Goal: Task Accomplishment & Management: Complete application form

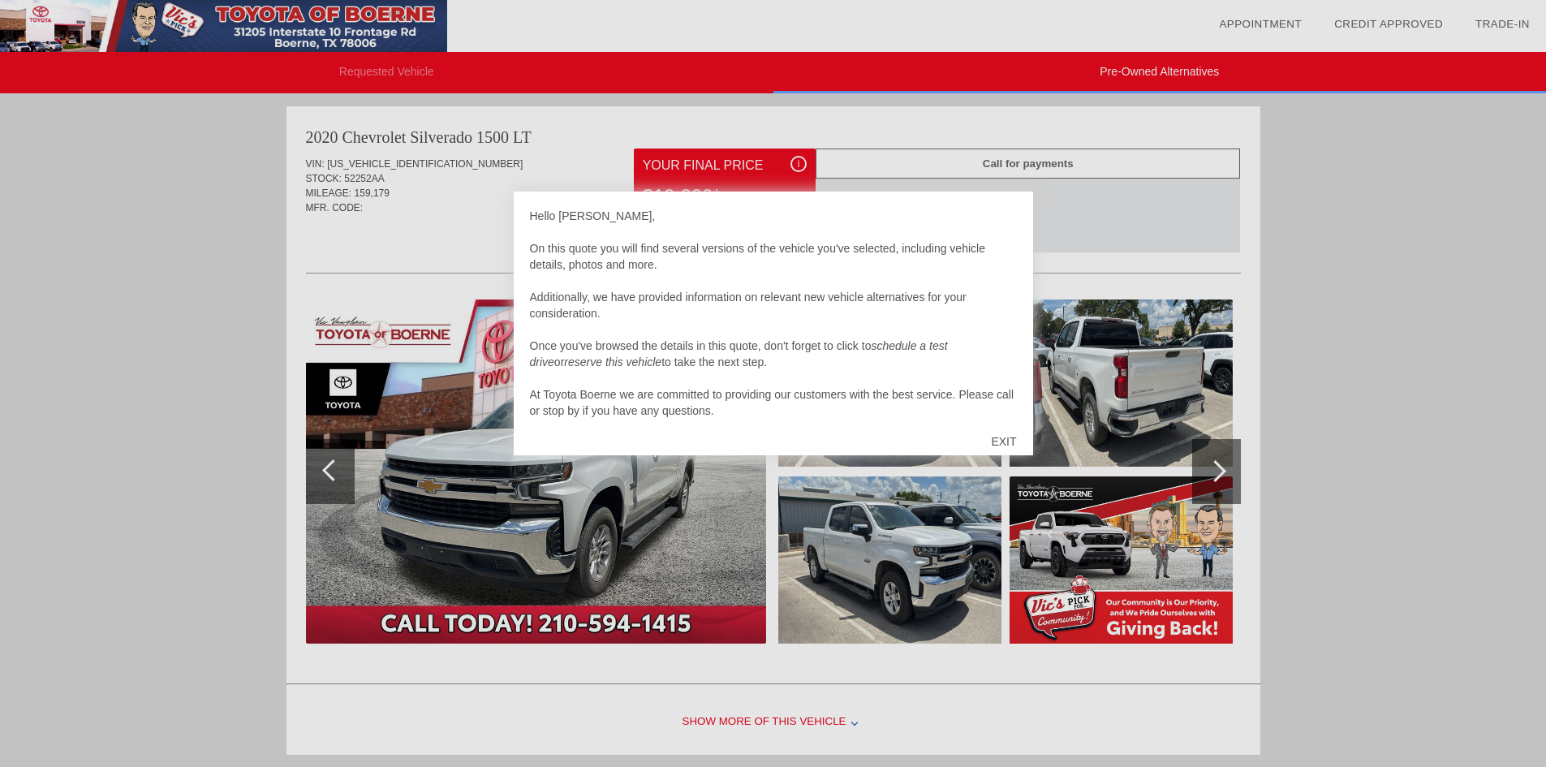
click at [803, 157] on div at bounding box center [773, 383] width 1546 height 767
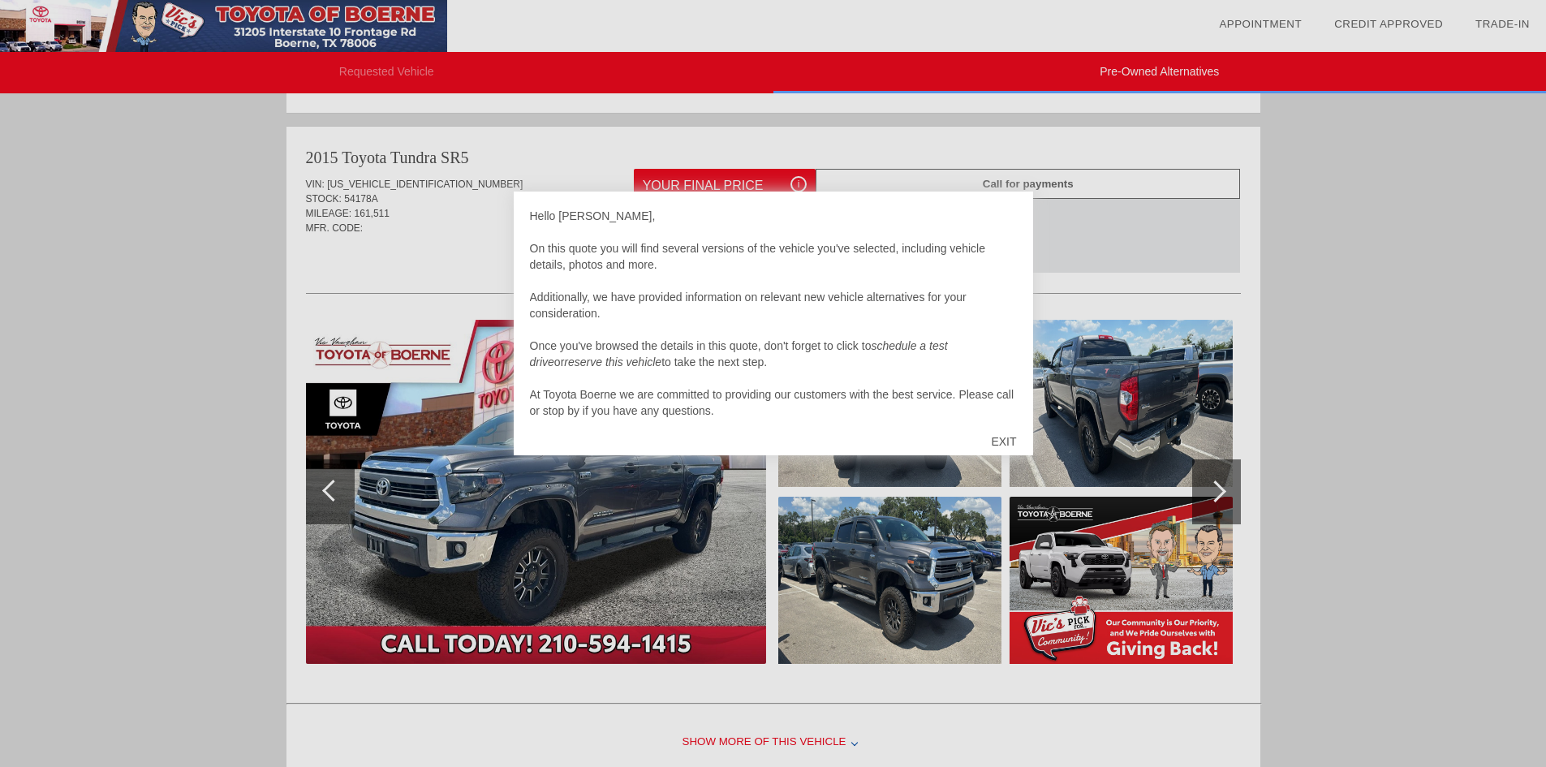
scroll to position [1379, 0]
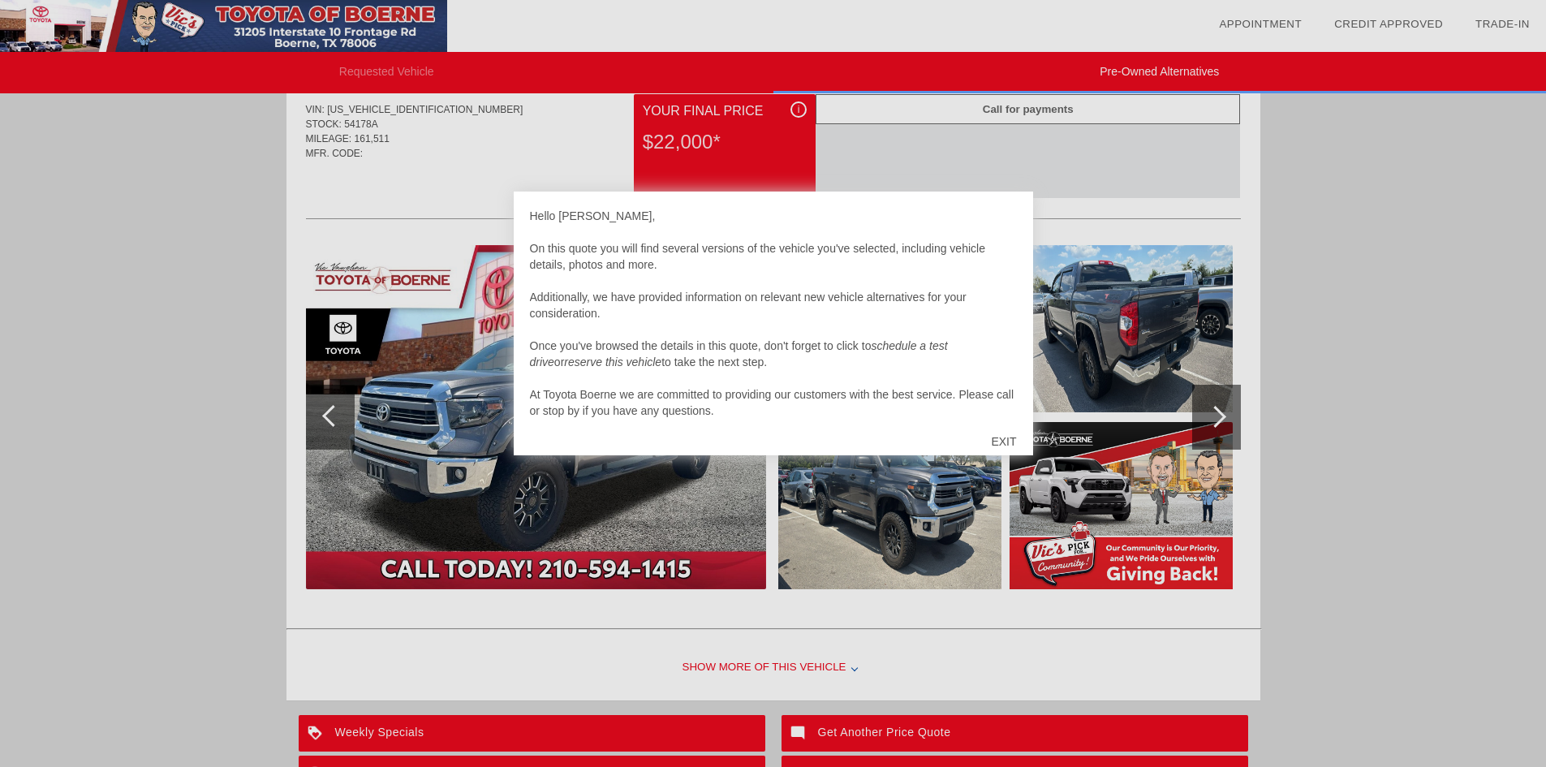
click at [1000, 438] on div "EXIT" at bounding box center [1003, 441] width 58 height 49
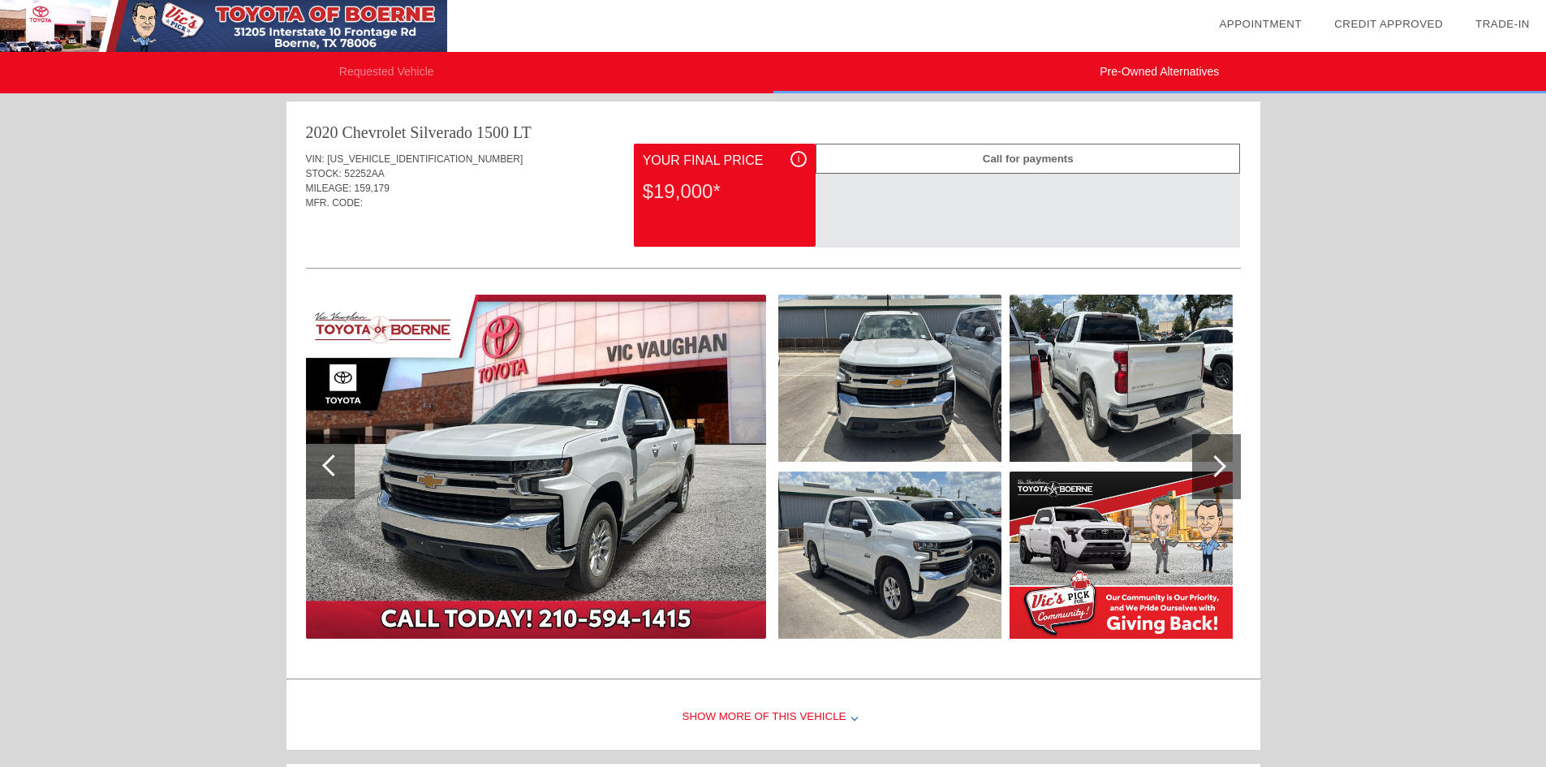
scroll to position [0, 0]
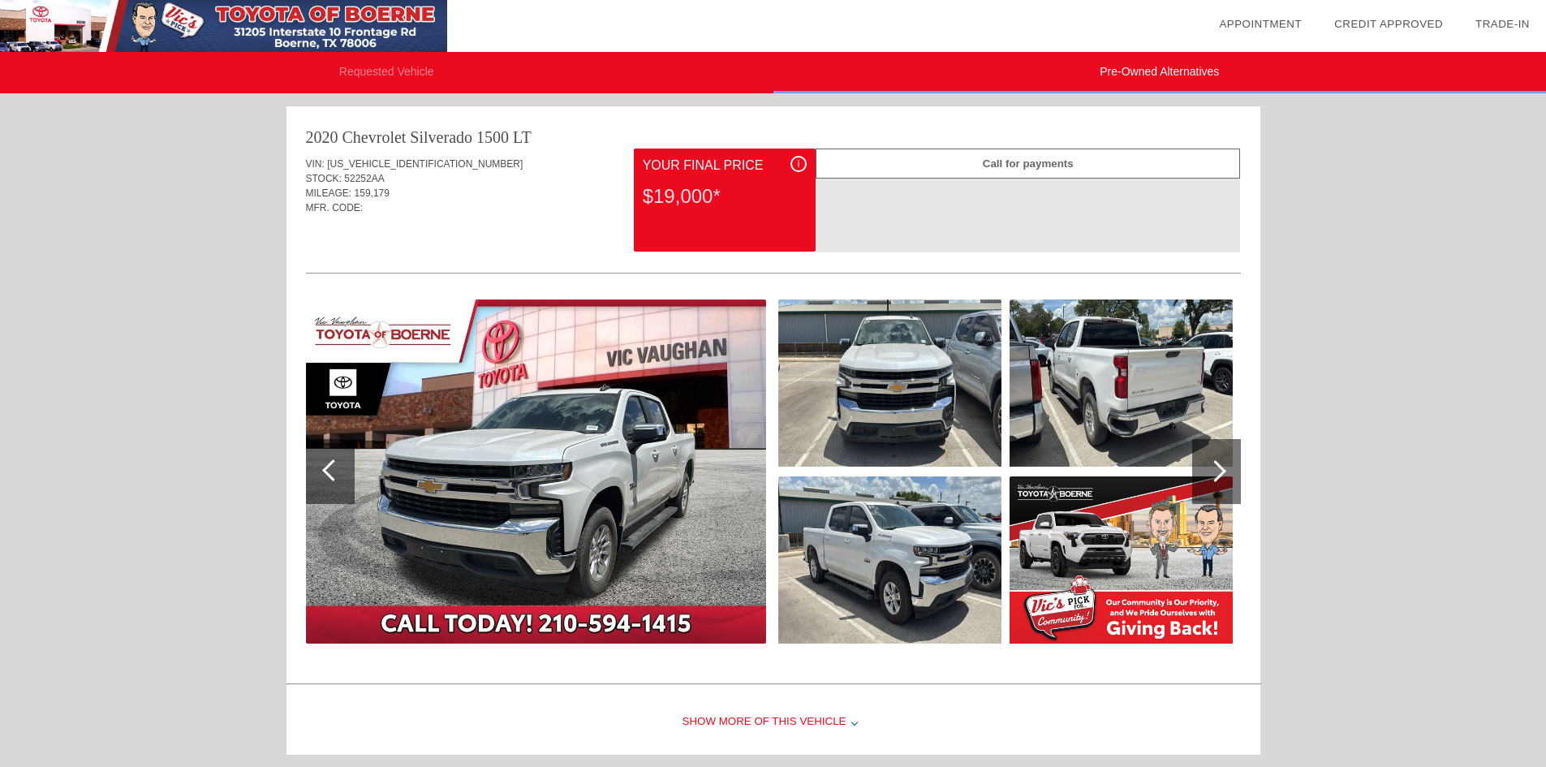
click at [612, 462] on img at bounding box center [536, 471] width 460 height 344
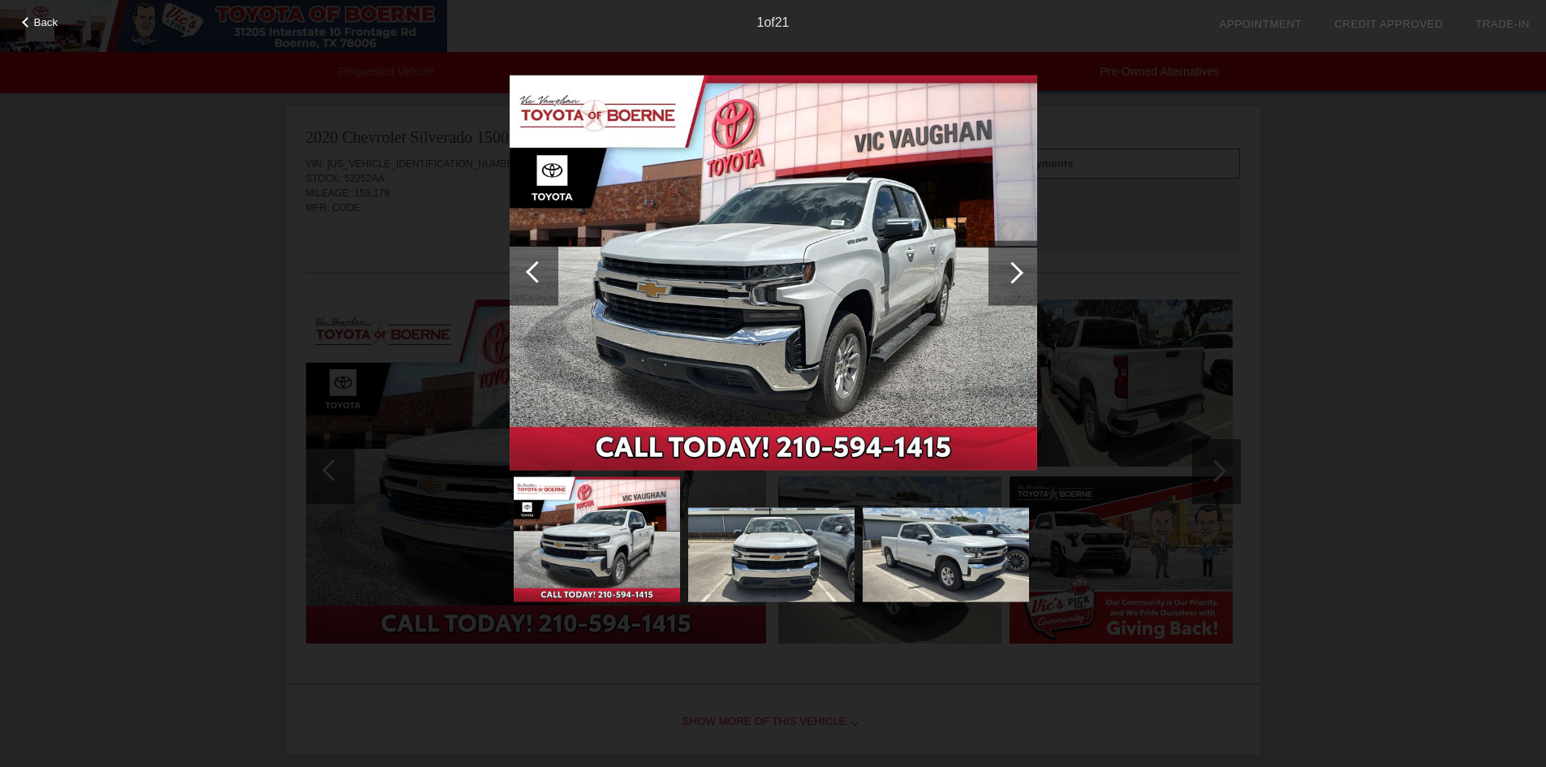
click at [1014, 278] on div at bounding box center [1012, 272] width 22 height 22
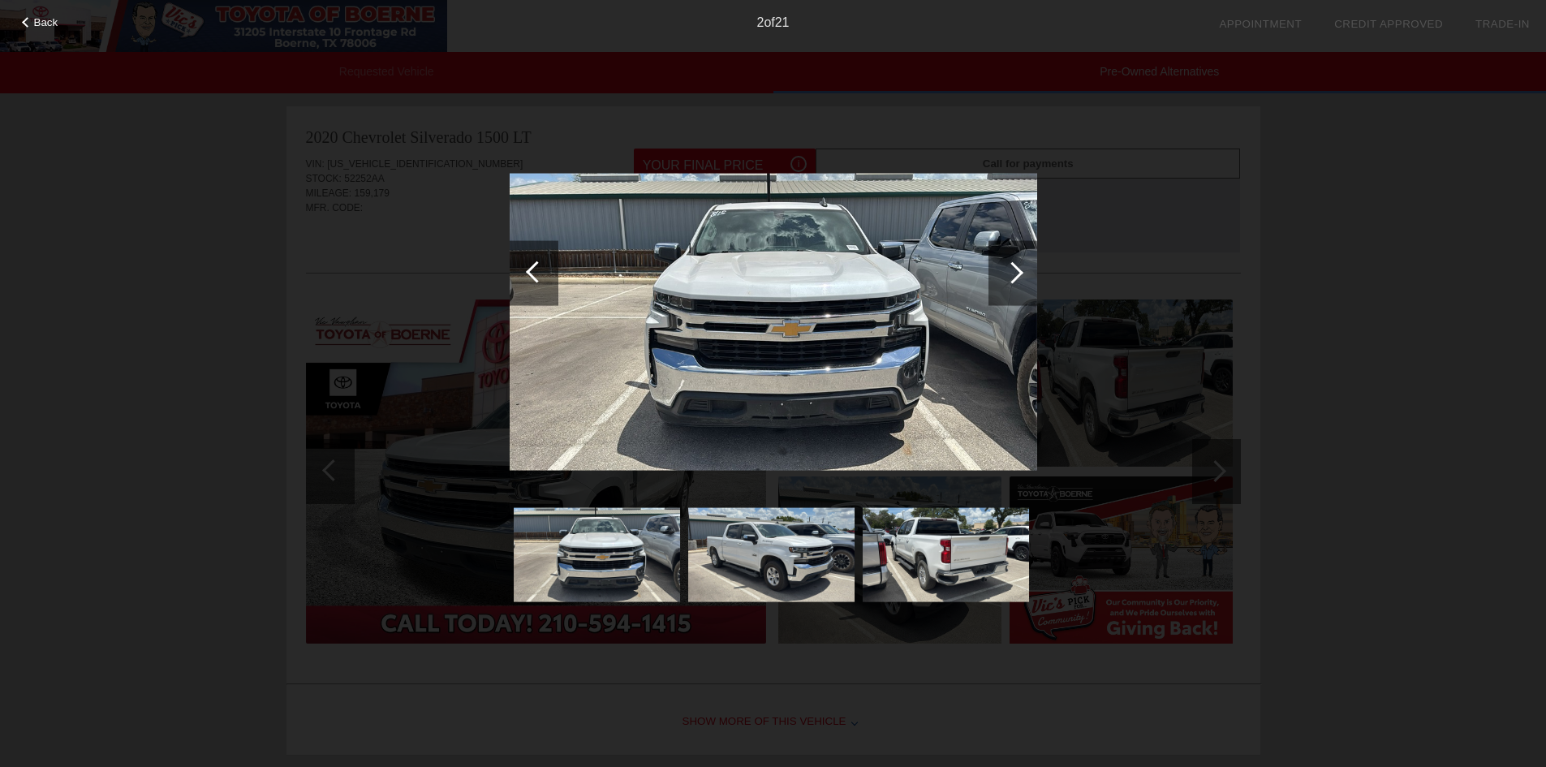
click at [1013, 278] on div at bounding box center [1012, 272] width 22 height 22
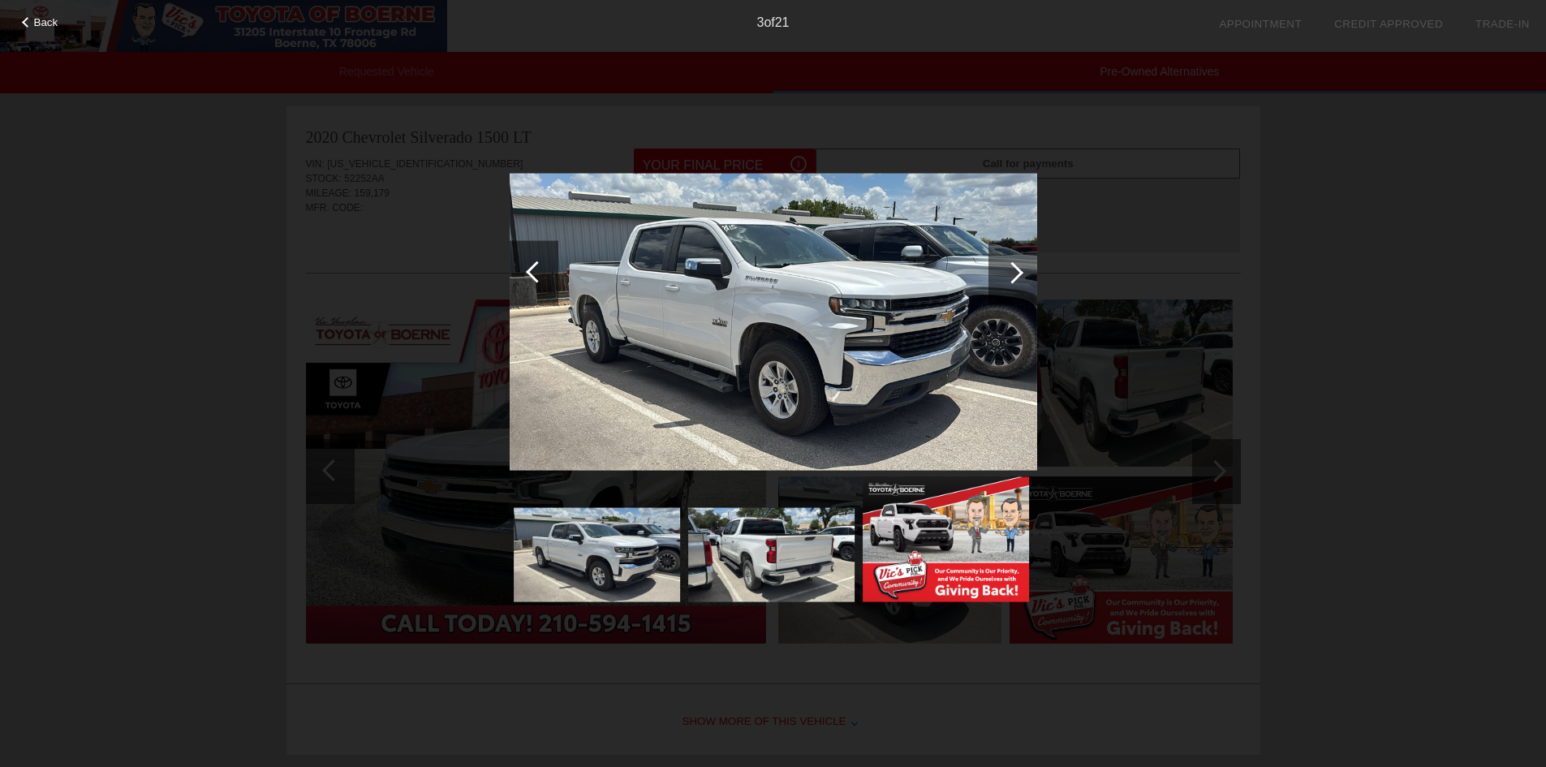
click at [1013, 278] on div at bounding box center [1012, 272] width 22 height 22
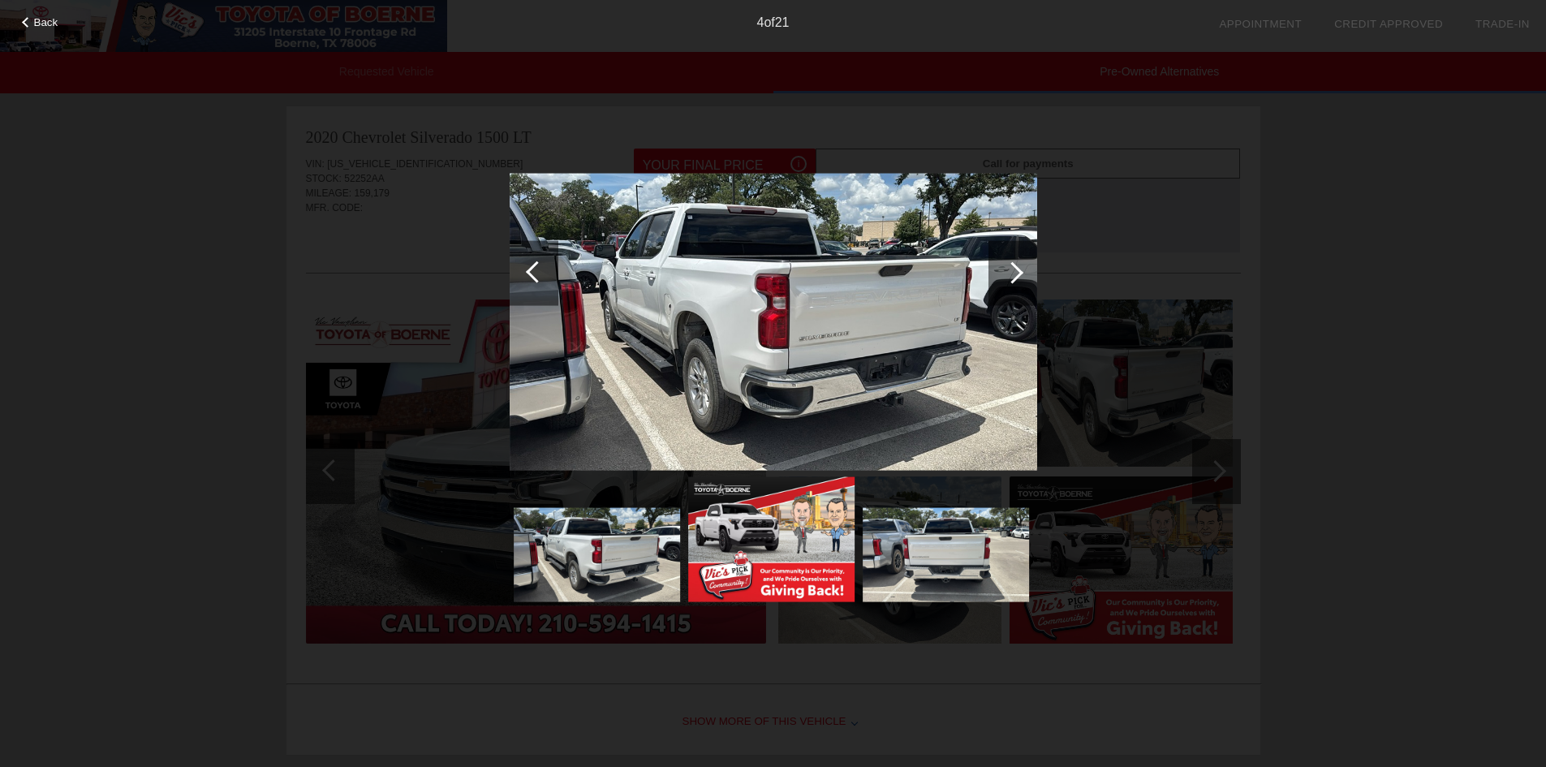
click at [1013, 278] on div at bounding box center [1012, 272] width 22 height 22
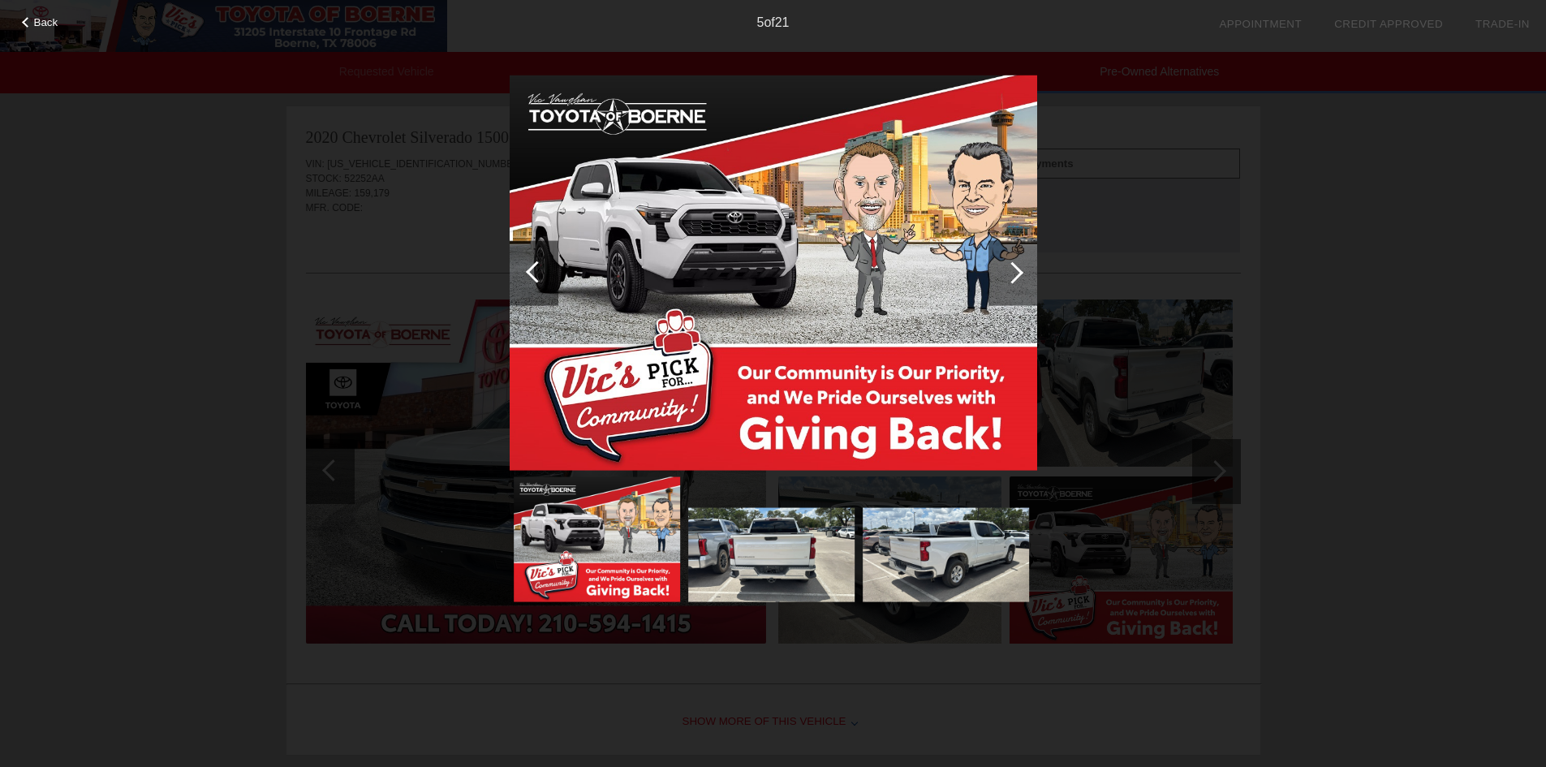
click at [1013, 278] on div at bounding box center [1012, 272] width 22 height 22
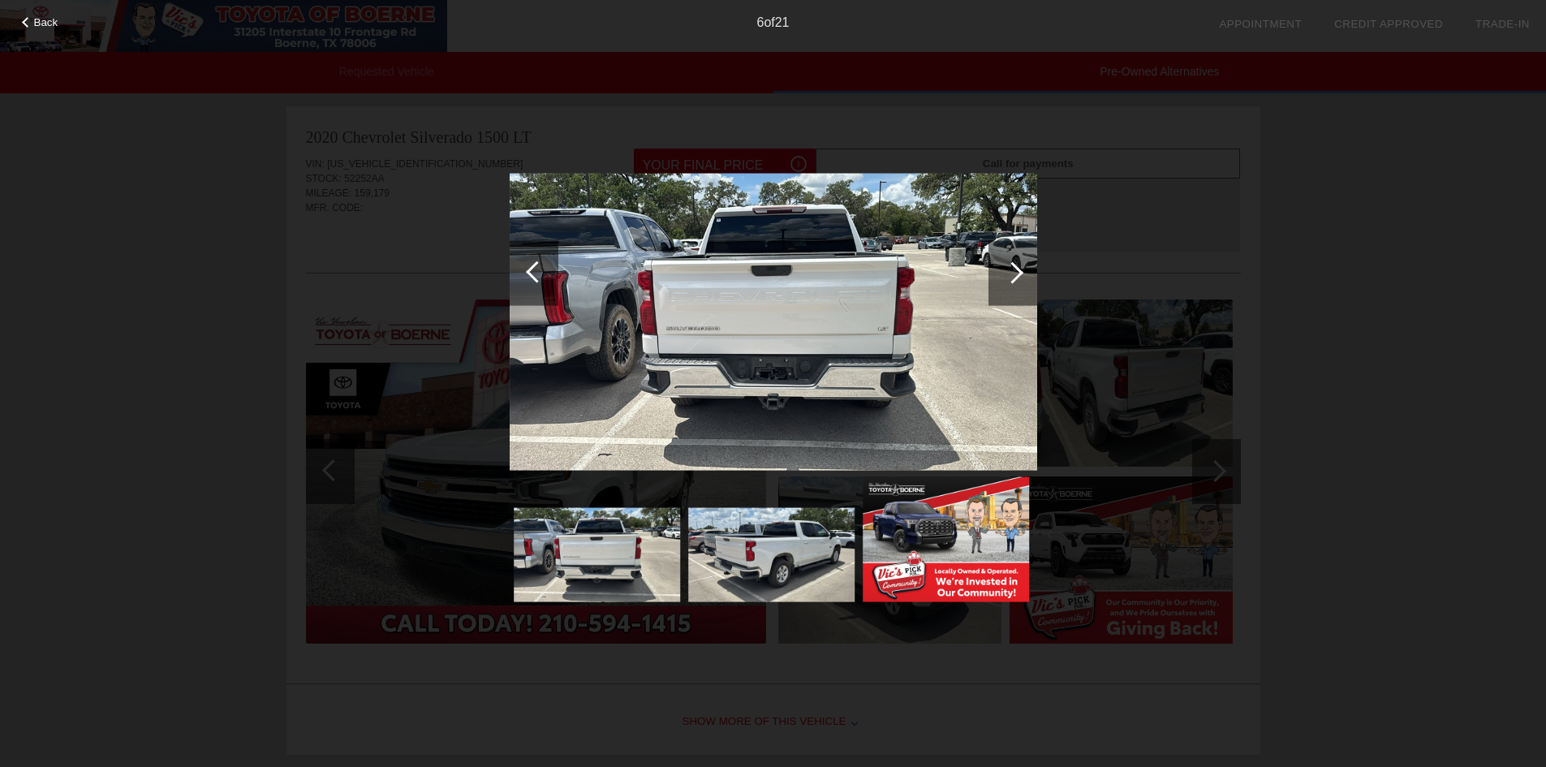
click at [1013, 278] on div at bounding box center [1012, 272] width 22 height 22
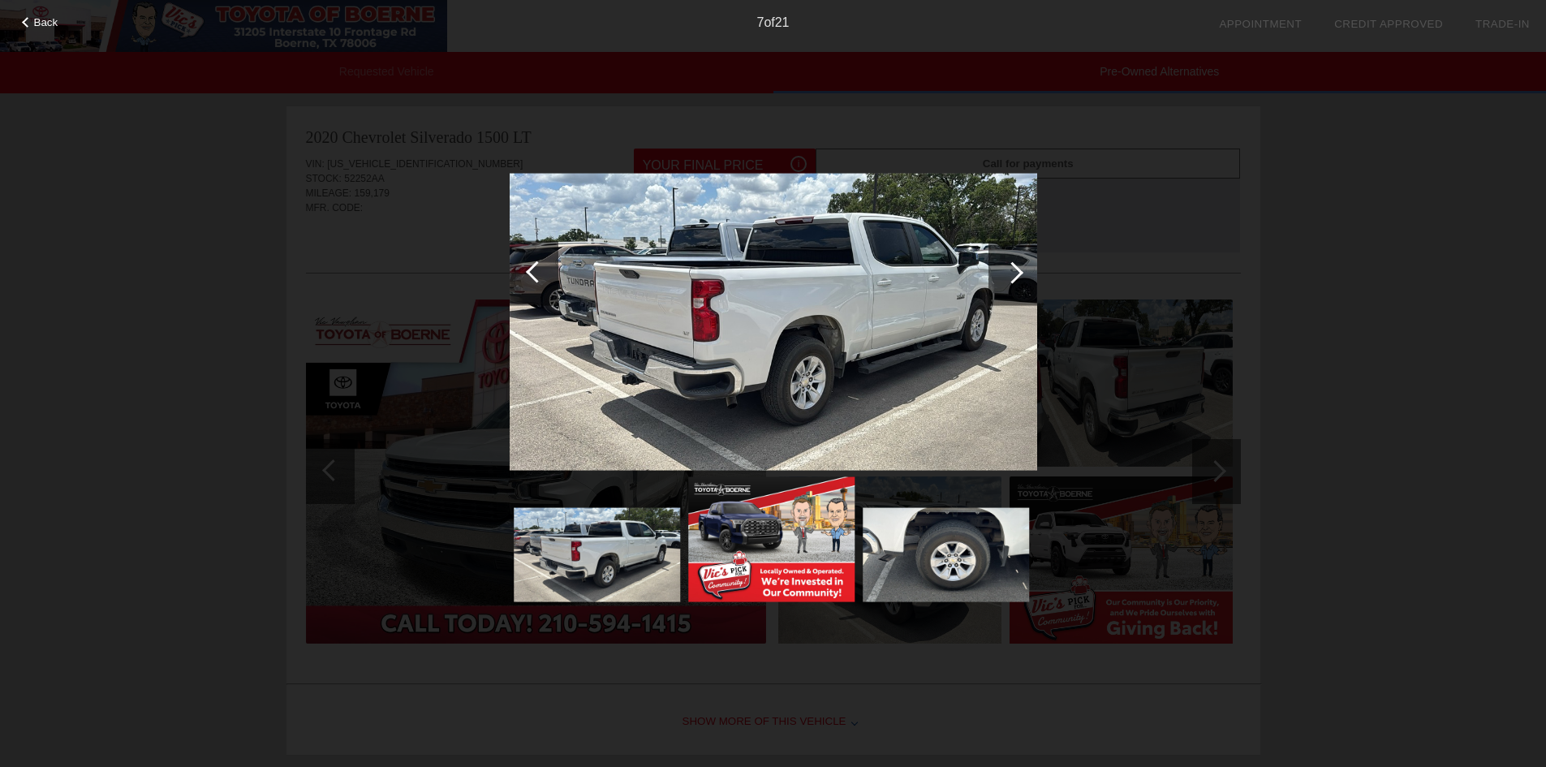
click at [1013, 278] on div at bounding box center [1012, 272] width 22 height 22
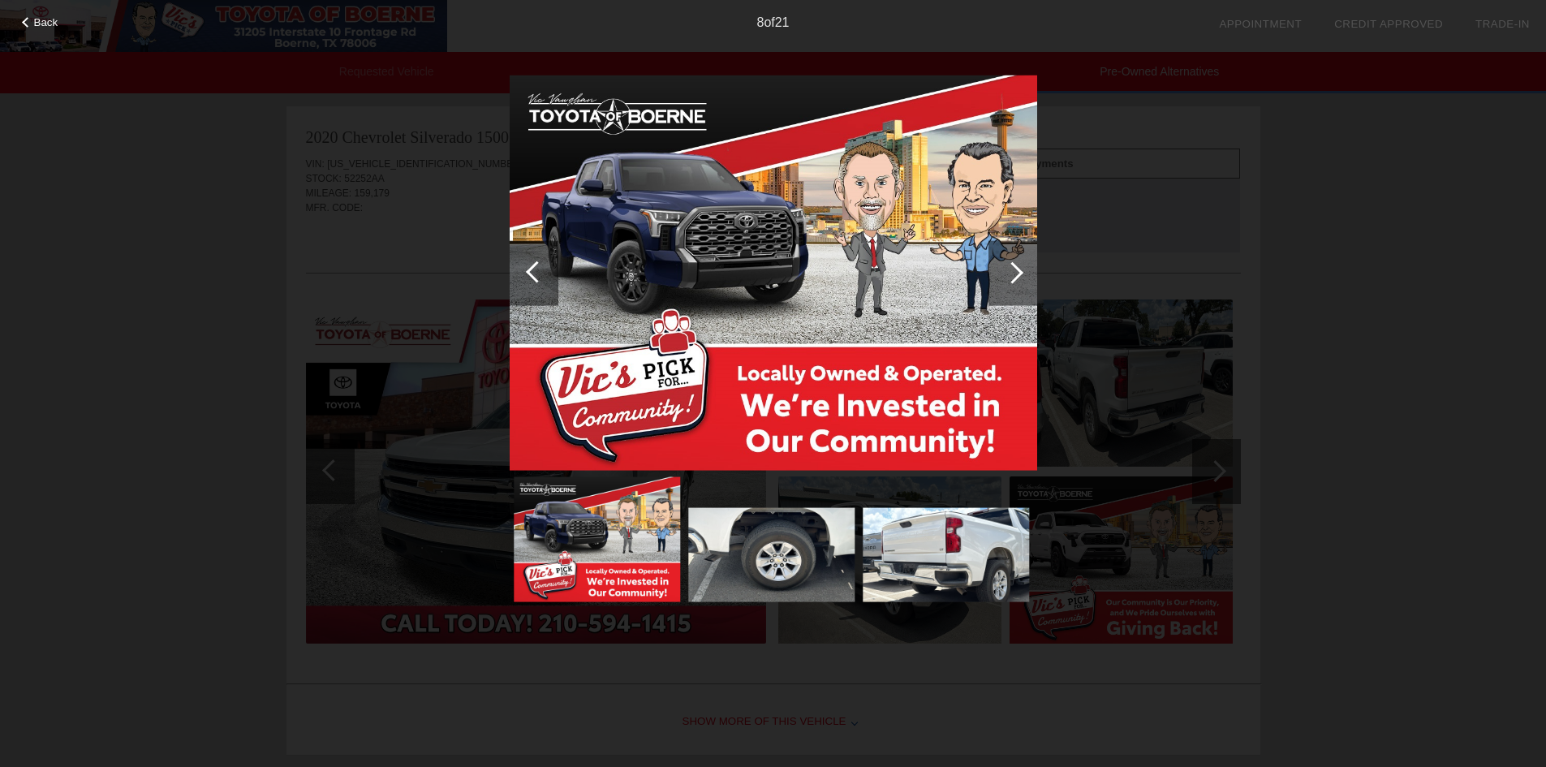
click at [1013, 278] on div at bounding box center [1012, 272] width 22 height 22
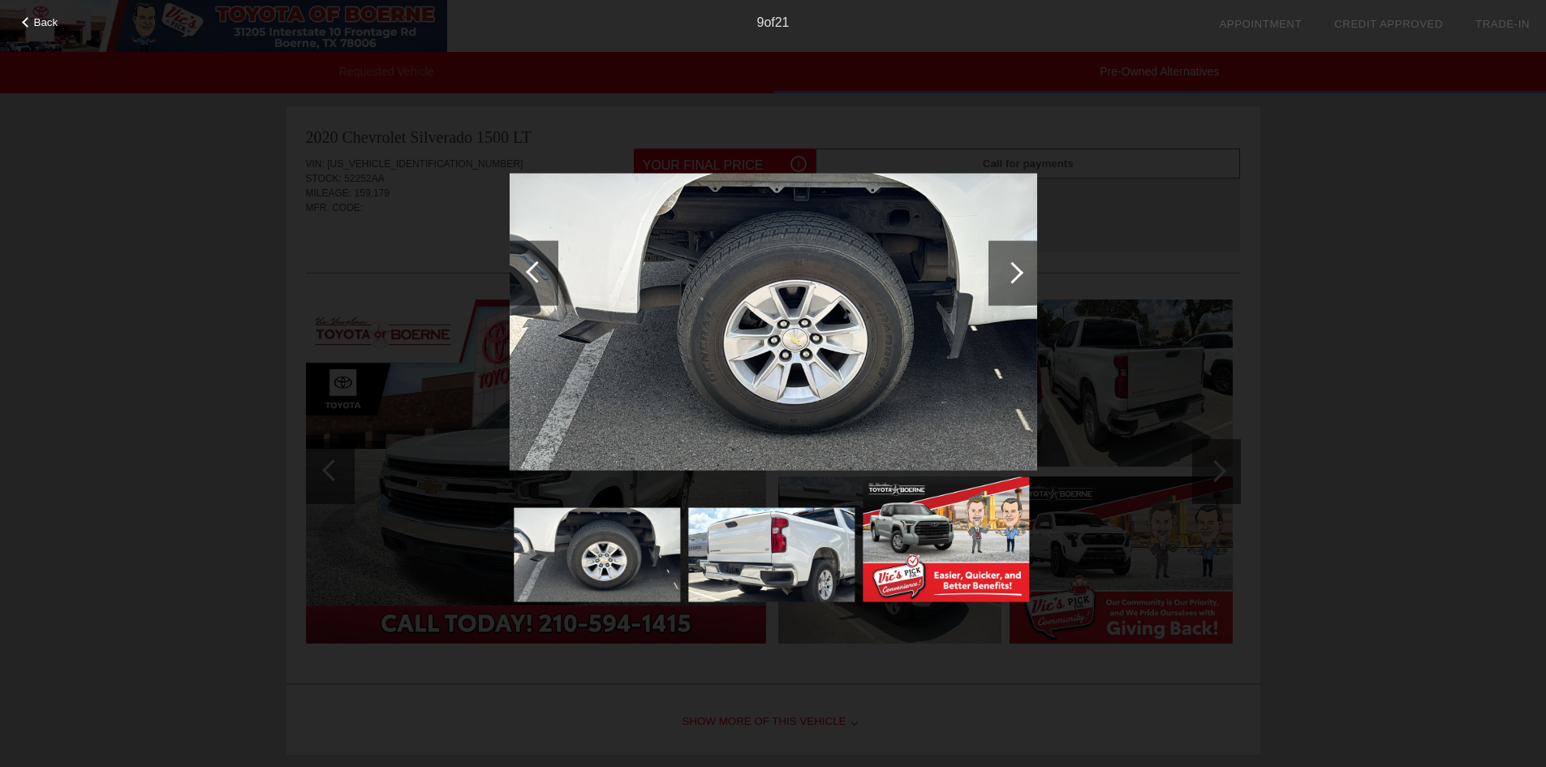
click at [45, 23] on span "Back" at bounding box center [46, 22] width 24 height 12
